Goal: Use online tool/utility: Use online tool/utility

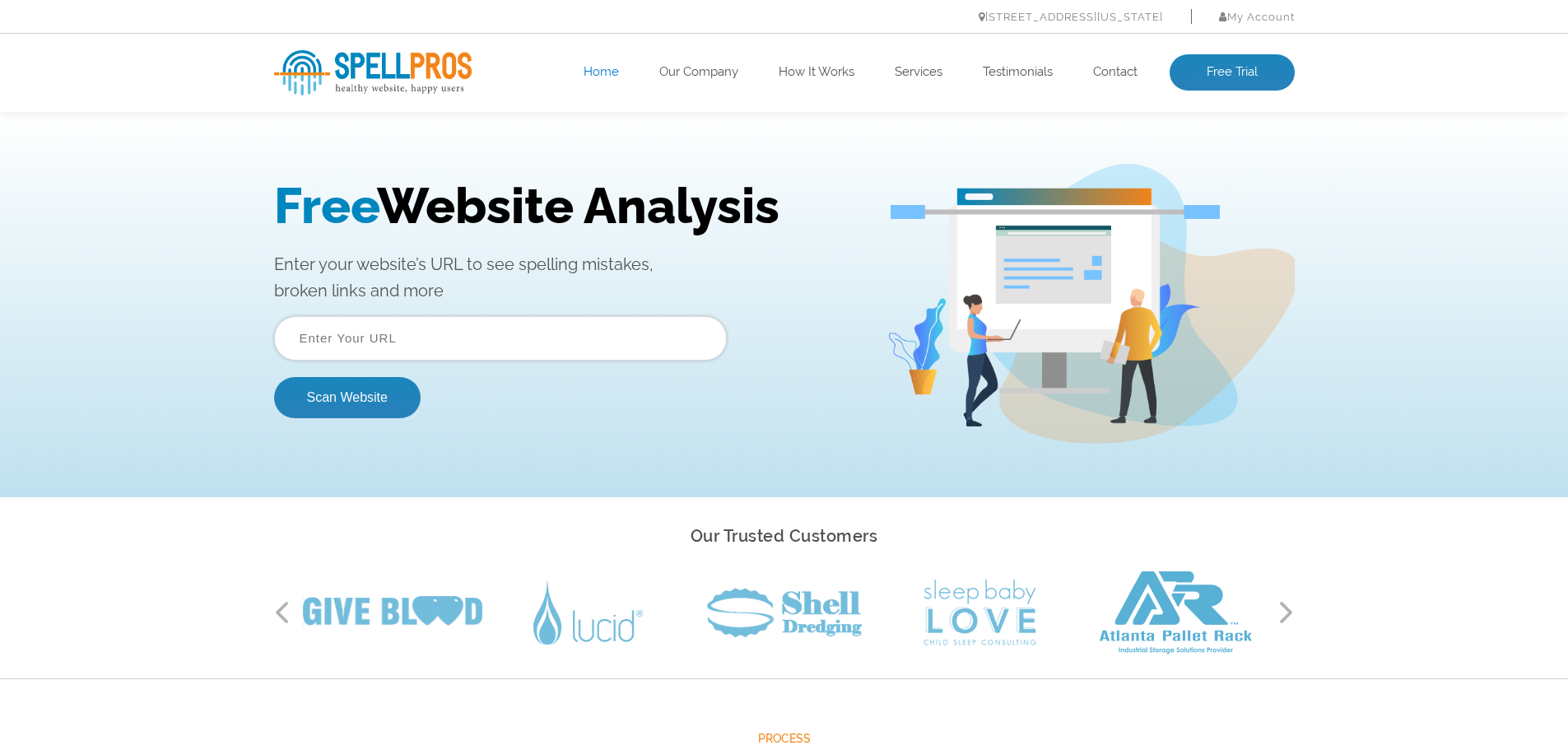
click at [403, 347] on input "text" at bounding box center [500, 338] width 453 height 44
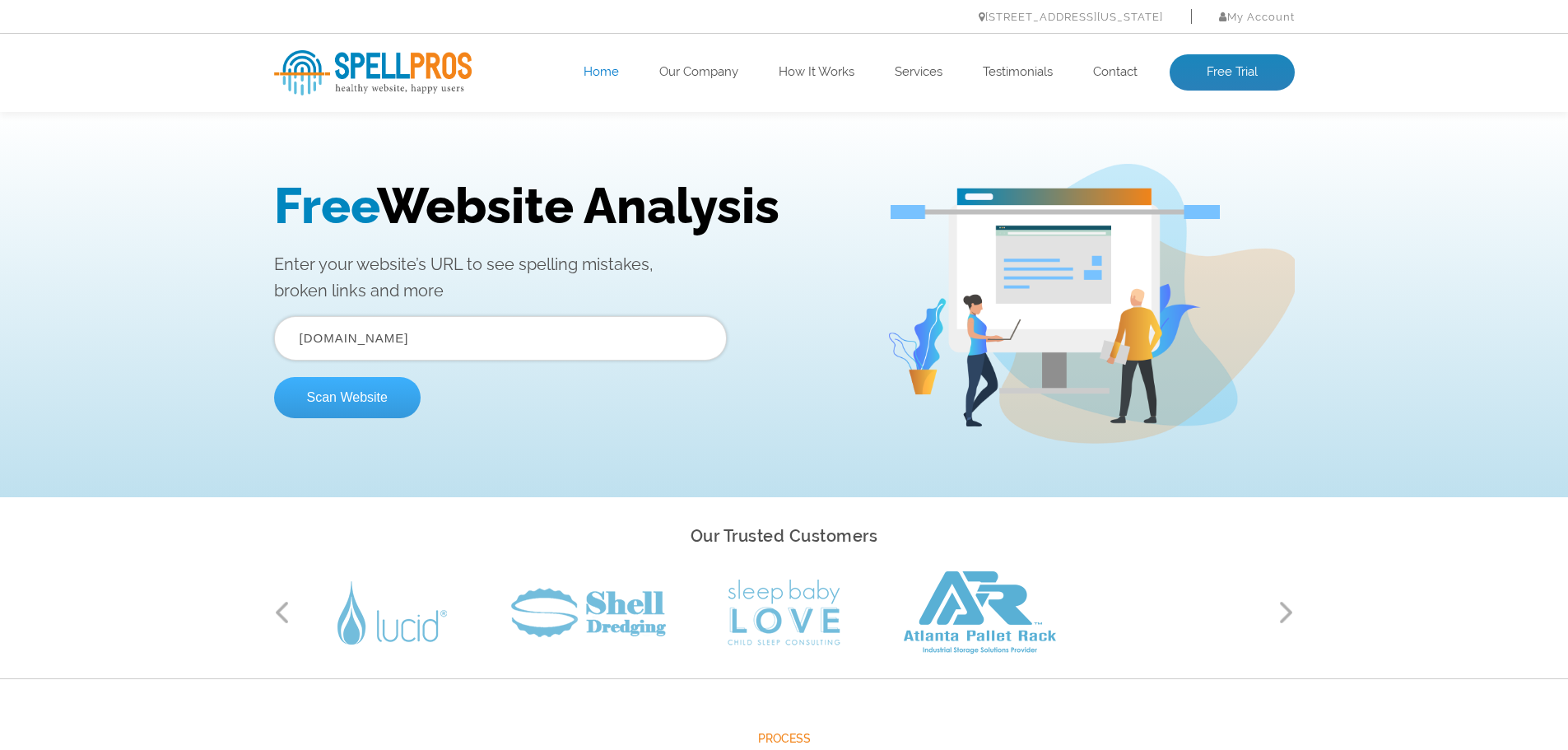
type input "[DOMAIN_NAME]"
click at [374, 396] on button "Scan Website" at bounding box center [347, 397] width 147 height 42
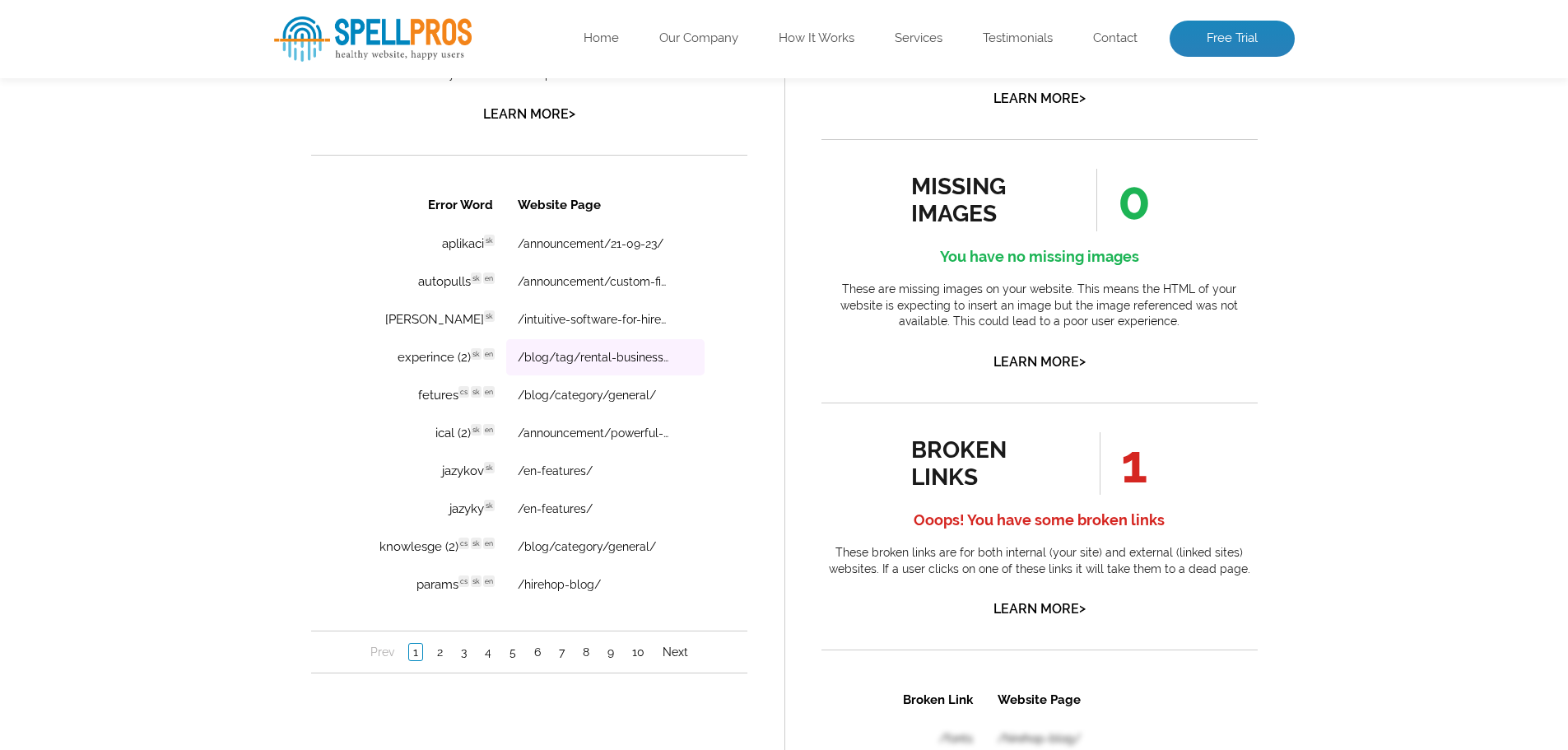
scroll to position [1069, 0]
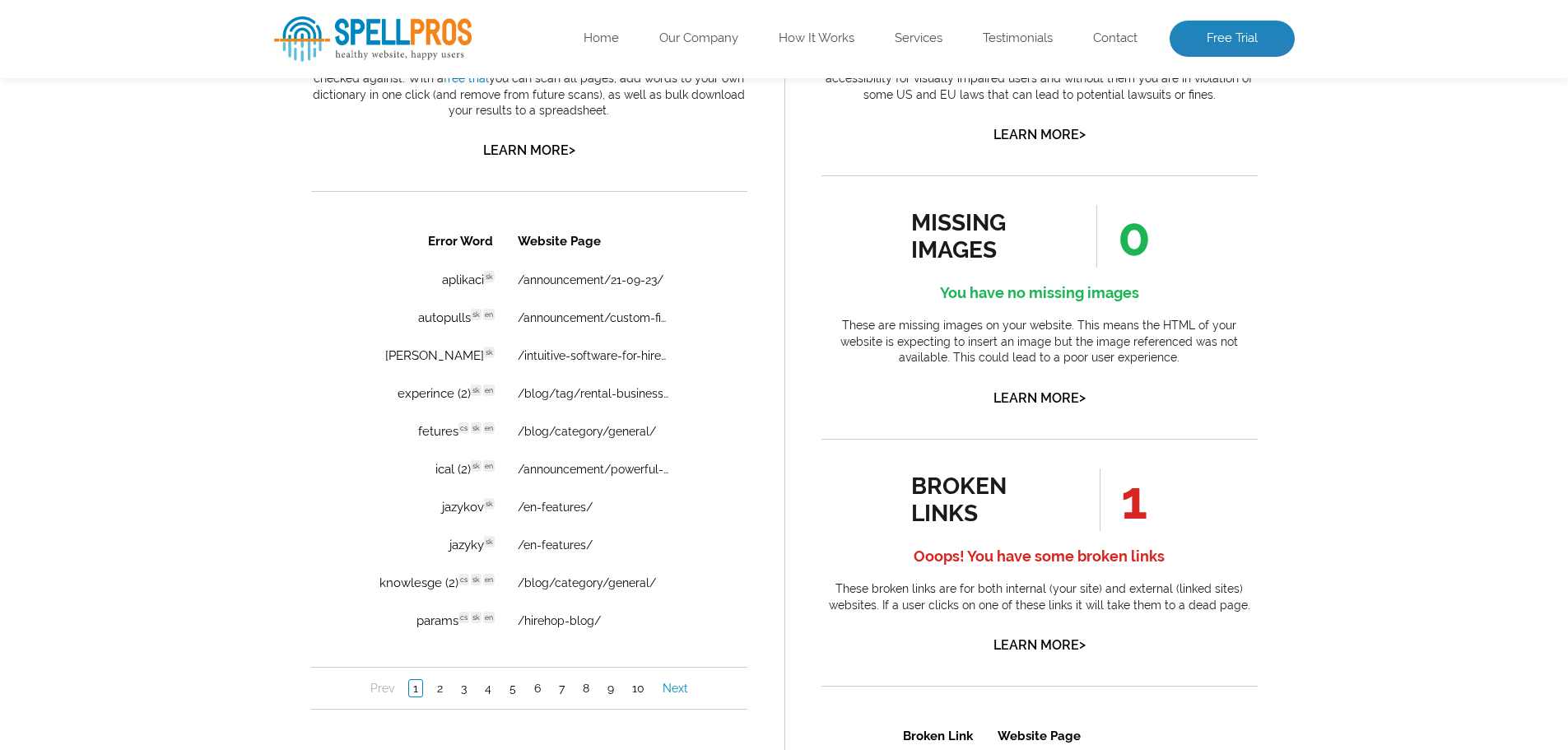
click at [681, 684] on link "Next" at bounding box center [675, 687] width 34 height 16
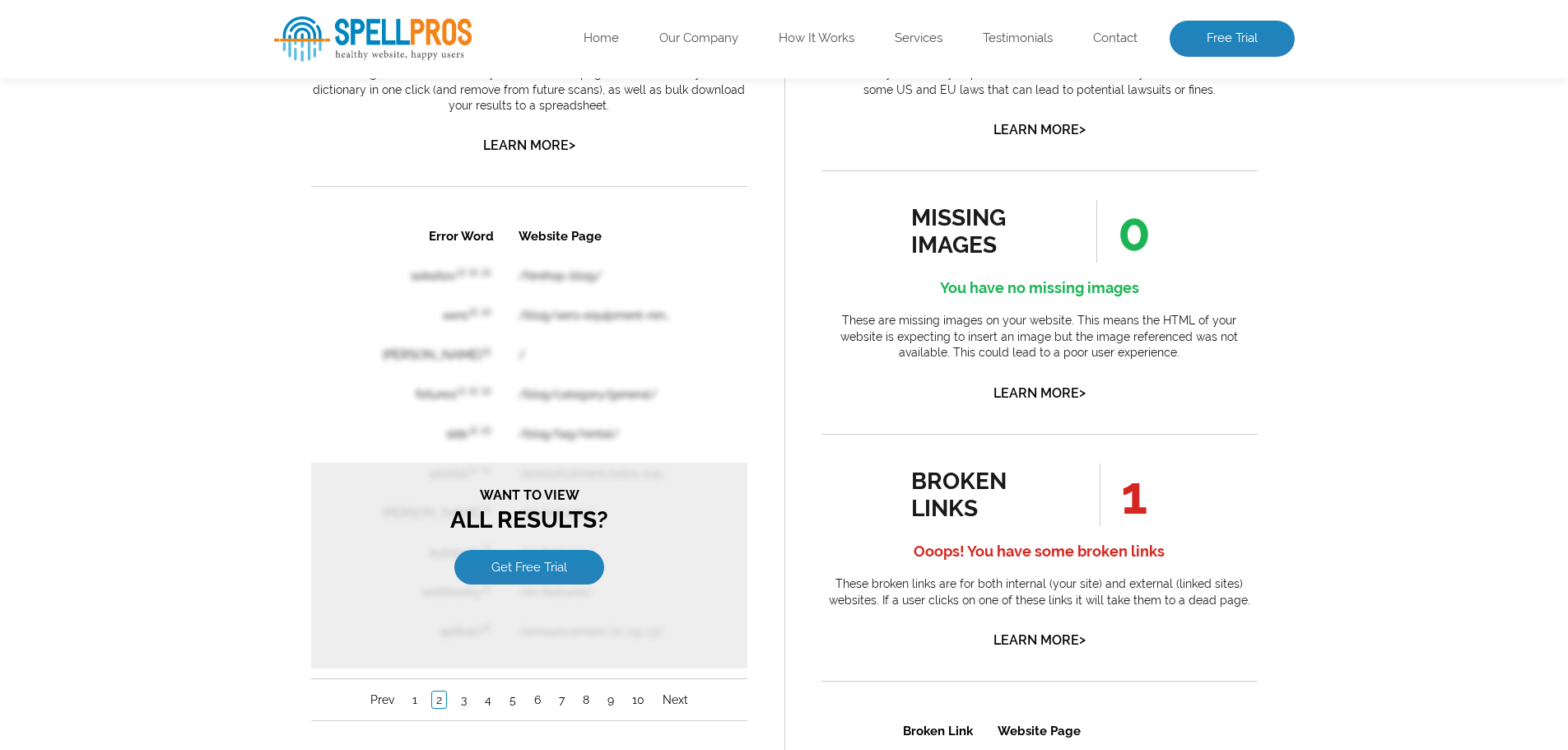
scroll to position [1234, 0]
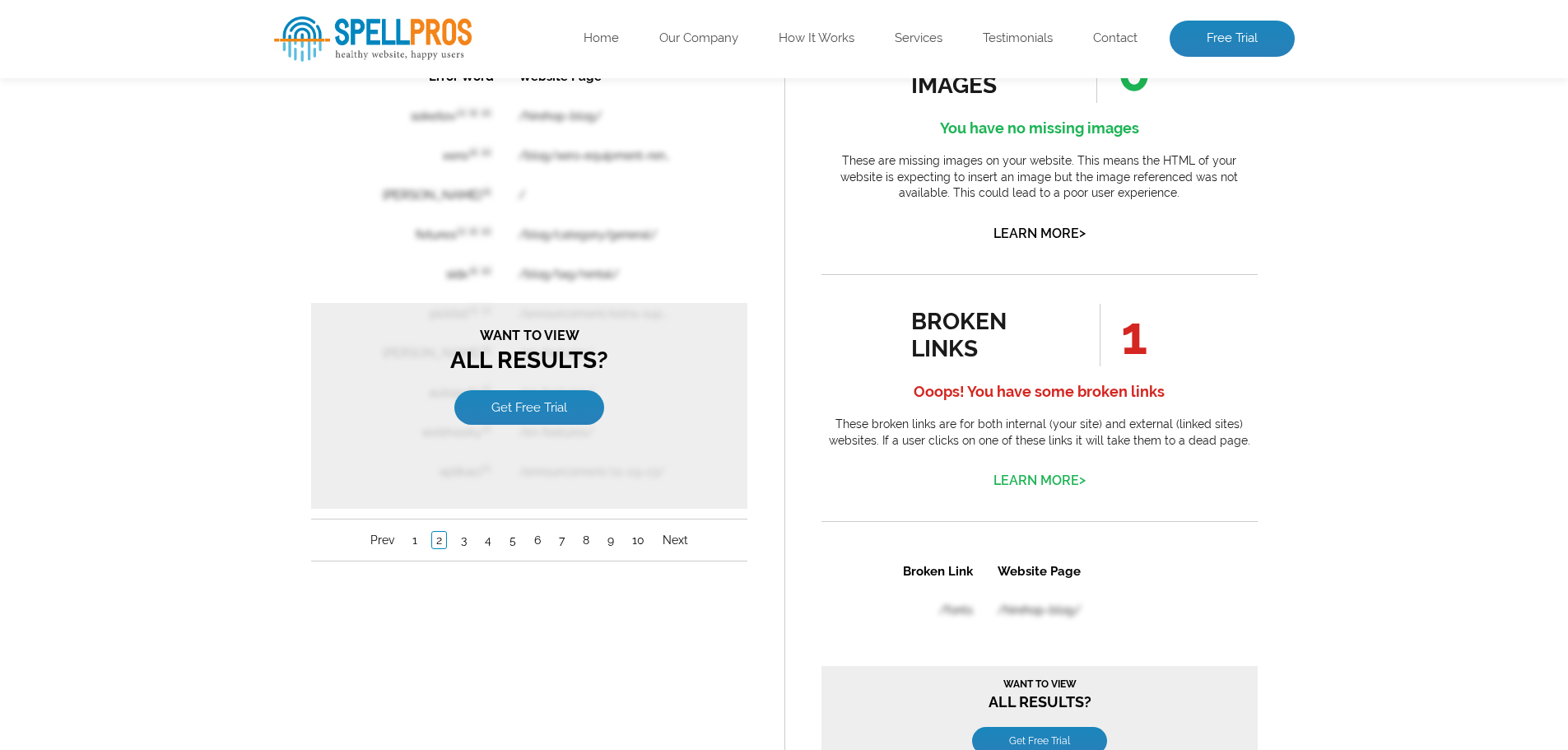
click at [1053, 480] on link "Learn More >" at bounding box center [1039, 480] width 92 height 15
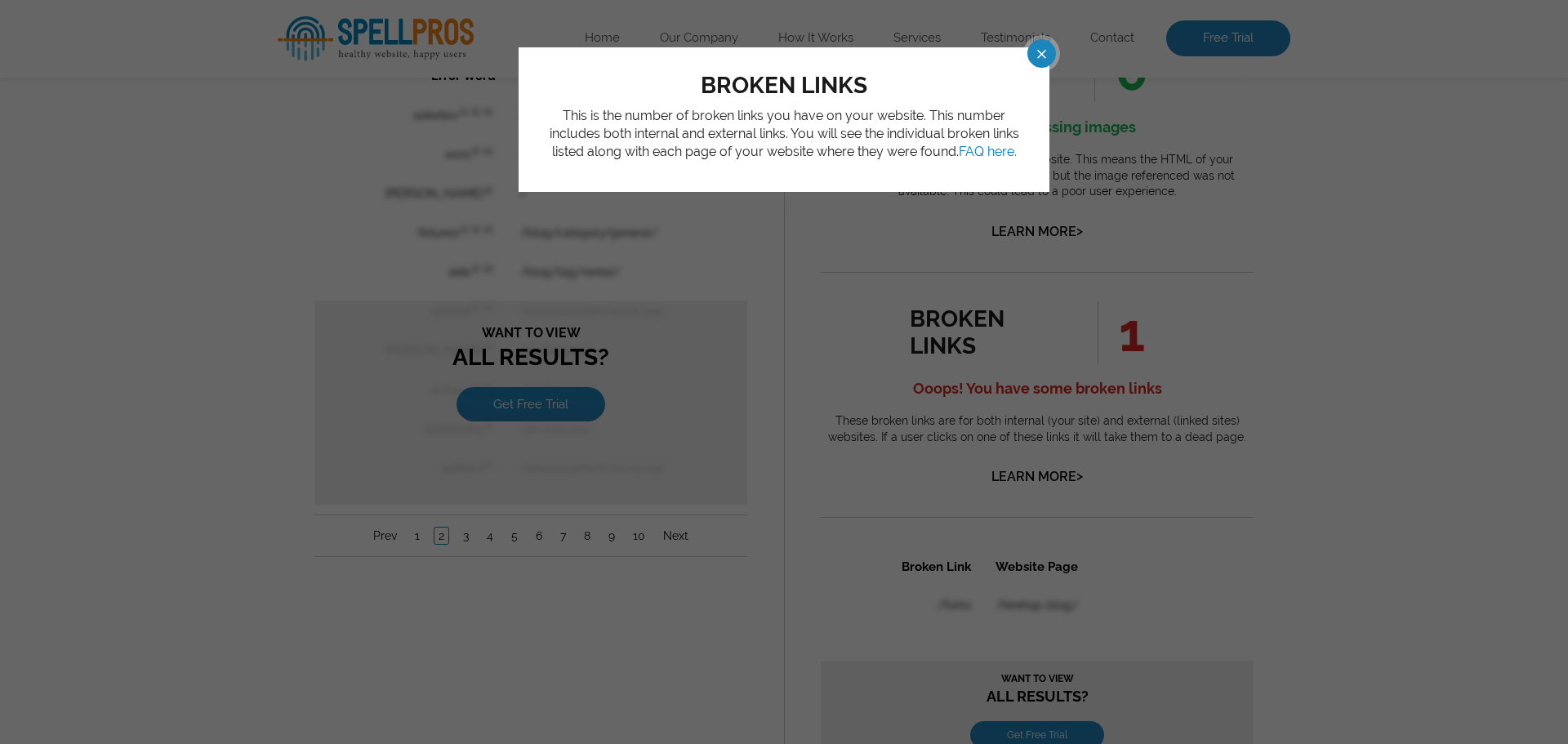
click at [1041, 52] on span at bounding box center [1027, 54] width 29 height 29
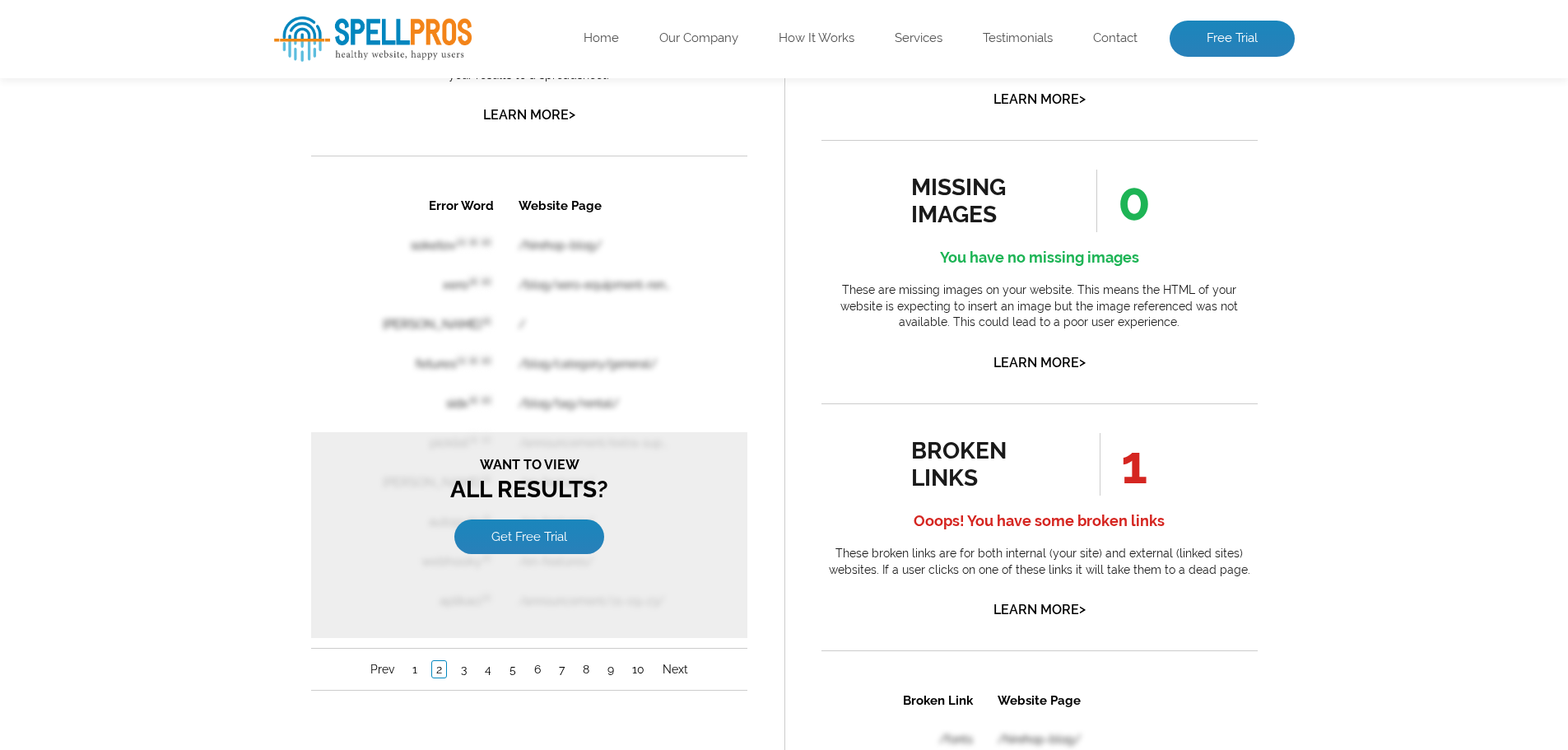
scroll to position [1069, 0]
